Goal: Task Accomplishment & Management: Use online tool/utility

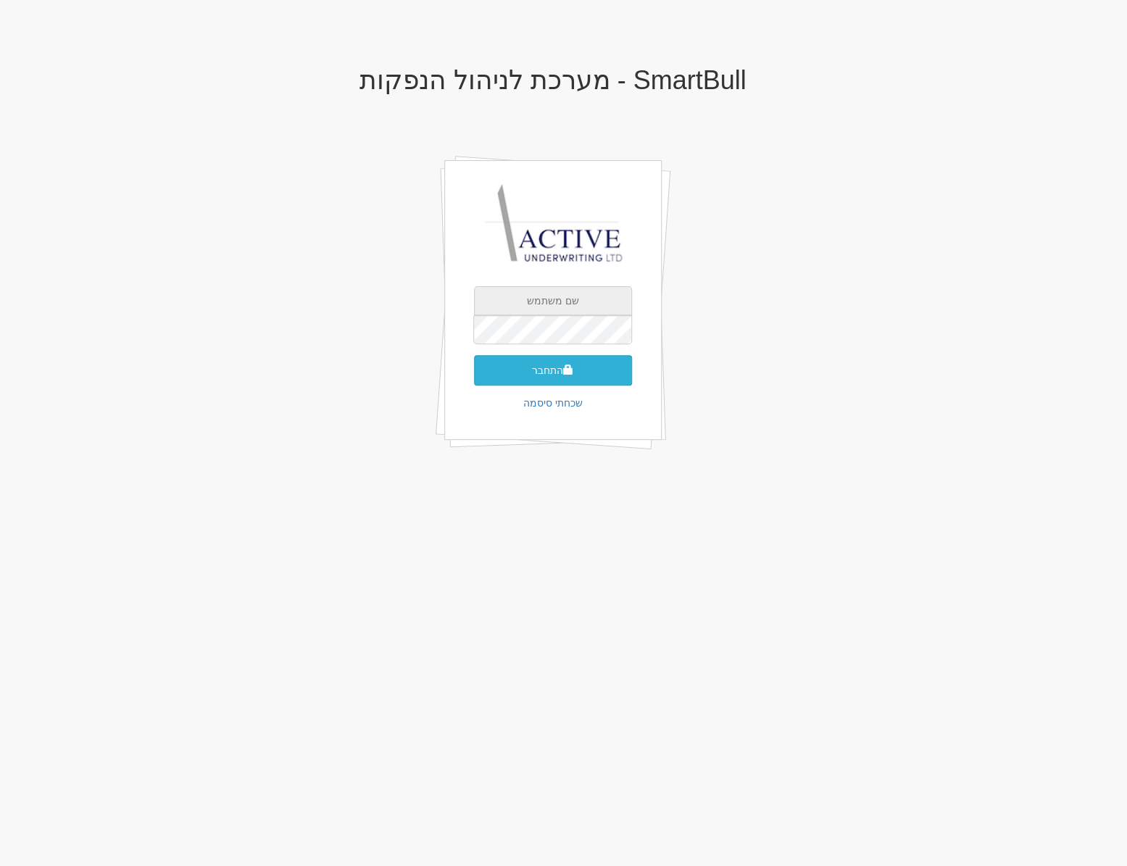
type input "[PERSON_NAME][EMAIL_ADDRESS][DOMAIN_NAME]"
click at [541, 379] on button "התחבר" at bounding box center [553, 370] width 158 height 30
type input "173164"
click at [474, 377] on button "התחבר" at bounding box center [553, 392] width 158 height 30
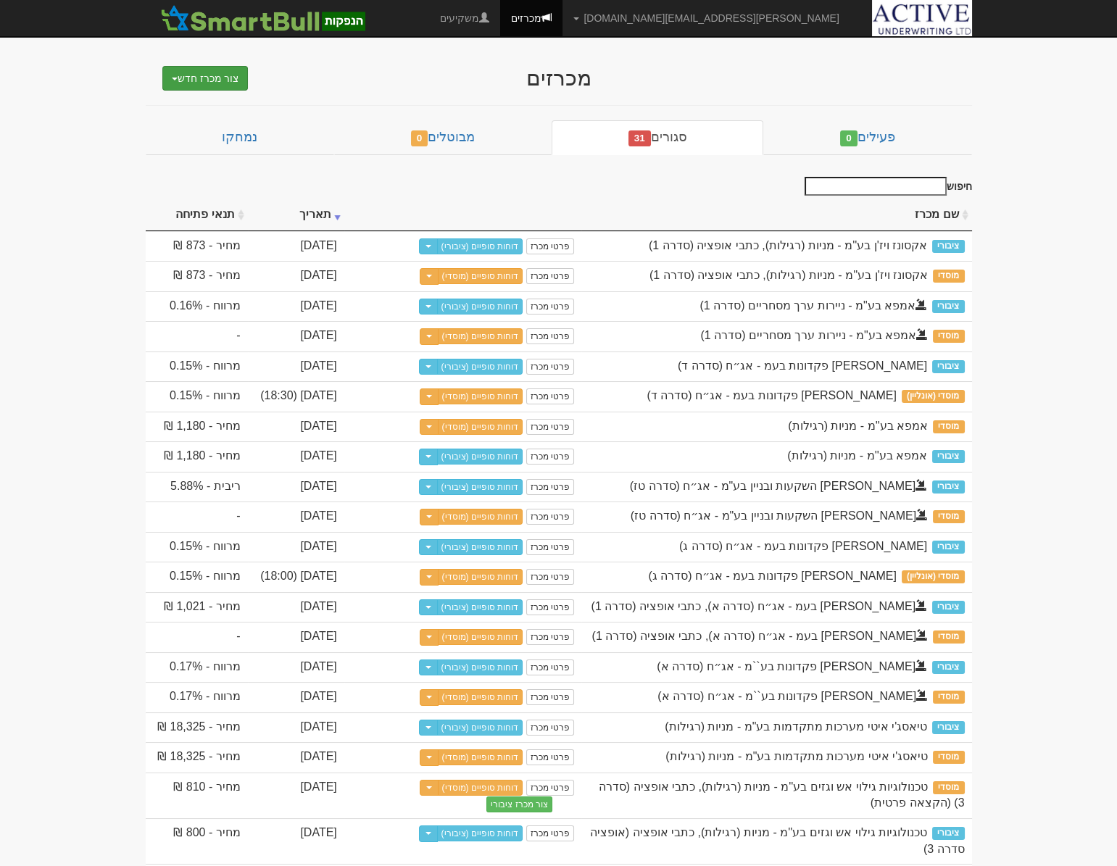
click at [172, 76] on button "צור מכרז חדש" at bounding box center [205, 78] width 86 height 25
click at [128, 72] on body "[PERSON_NAME][EMAIL_ADDRESS][DOMAIN_NAME] הגדרות חשבונות הנפקה תבניות הודעות קי…" at bounding box center [558, 636] width 1117 height 1272
